Goal: Task Accomplishment & Management: Manage account settings

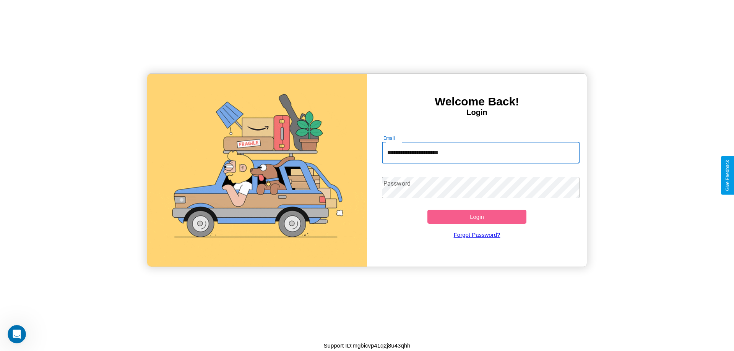
type input "**********"
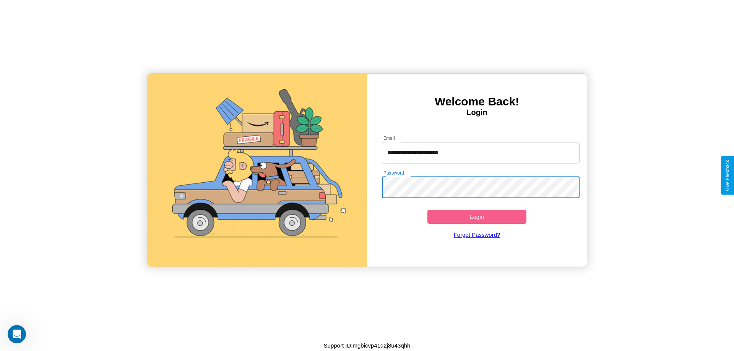
click at [477, 217] on button "Login" at bounding box center [476, 217] width 99 height 14
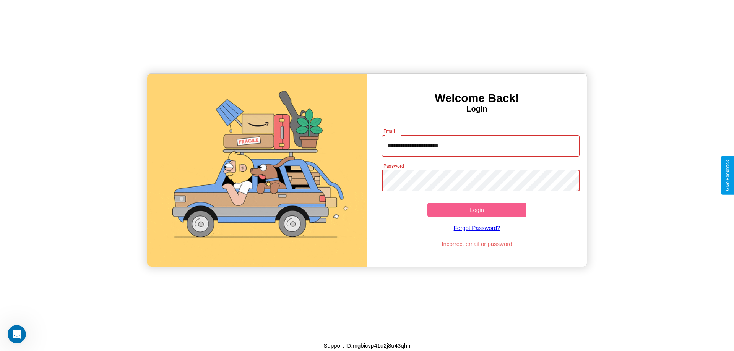
click at [477, 210] on button "Login" at bounding box center [476, 210] width 99 height 14
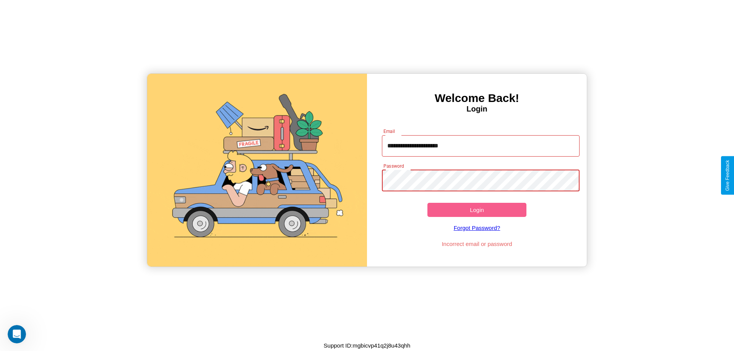
click at [477, 210] on button "Login" at bounding box center [476, 210] width 99 height 14
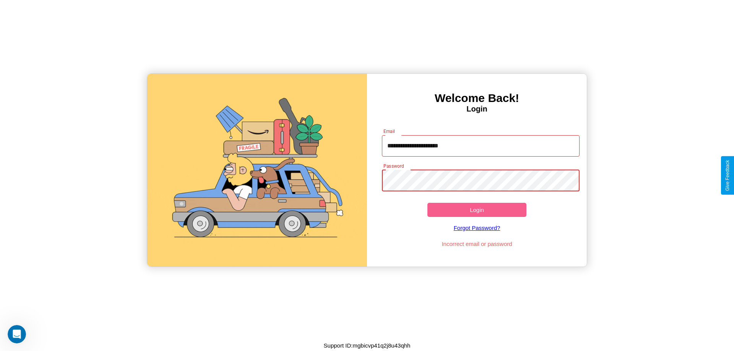
click at [477, 210] on button "Login" at bounding box center [476, 210] width 99 height 14
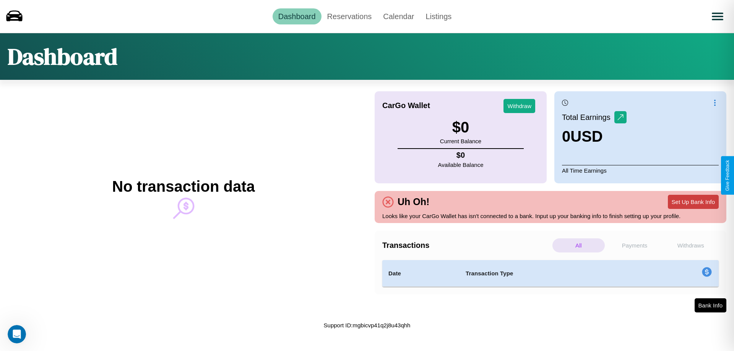
click at [693, 202] on button "Set Up Bank Info" at bounding box center [693, 202] width 51 height 14
